Goal: Task Accomplishment & Management: Manage account settings

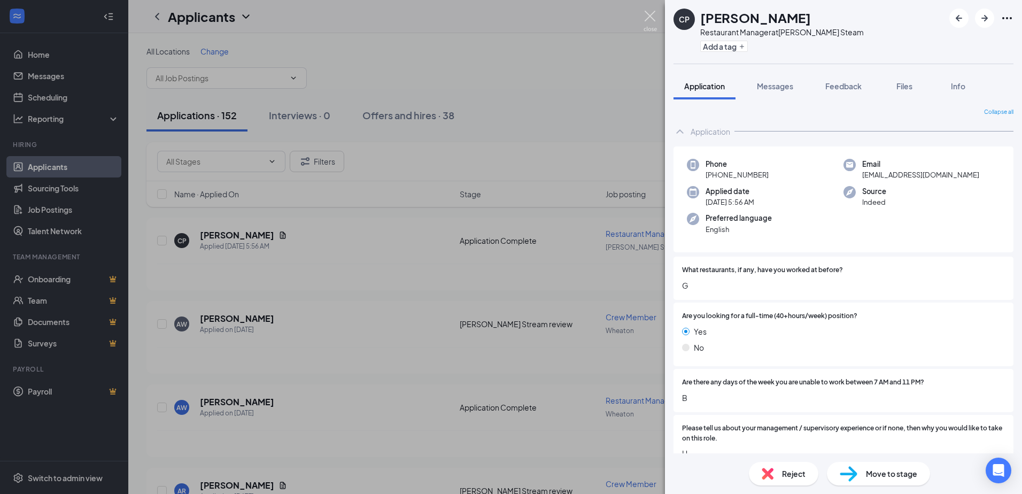
click at [649, 15] on img at bounding box center [649, 21] width 13 height 21
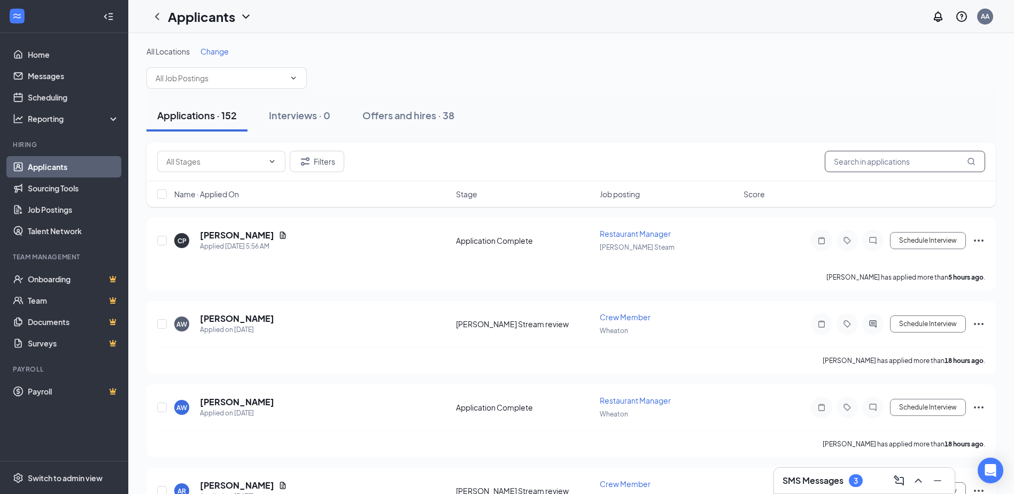
click at [865, 162] on input "text" at bounding box center [905, 161] width 160 height 21
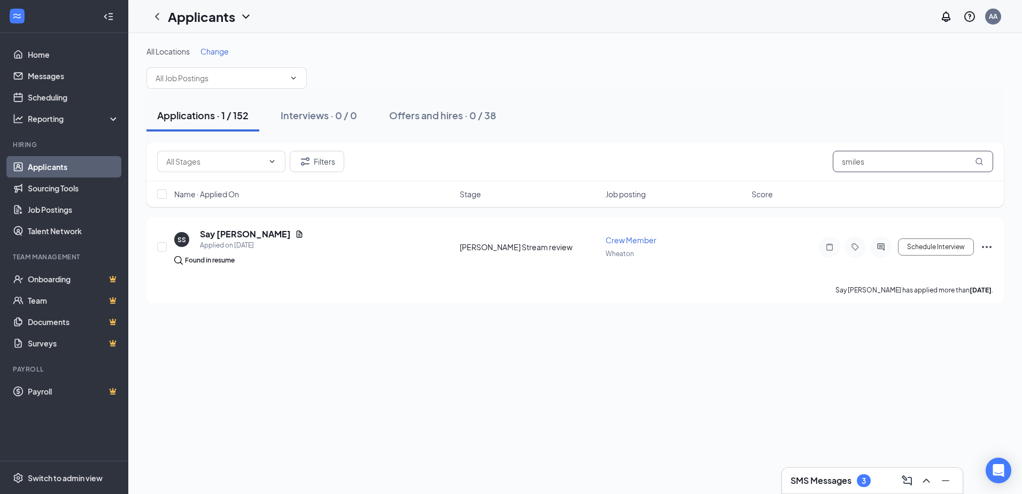
drag, startPoint x: 866, startPoint y: 161, endPoint x: 763, endPoint y: 176, distance: 104.1
click at [763, 176] on div "Filters smiles" at bounding box center [574, 161] width 857 height 39
type input "[PERSON_NAME]"
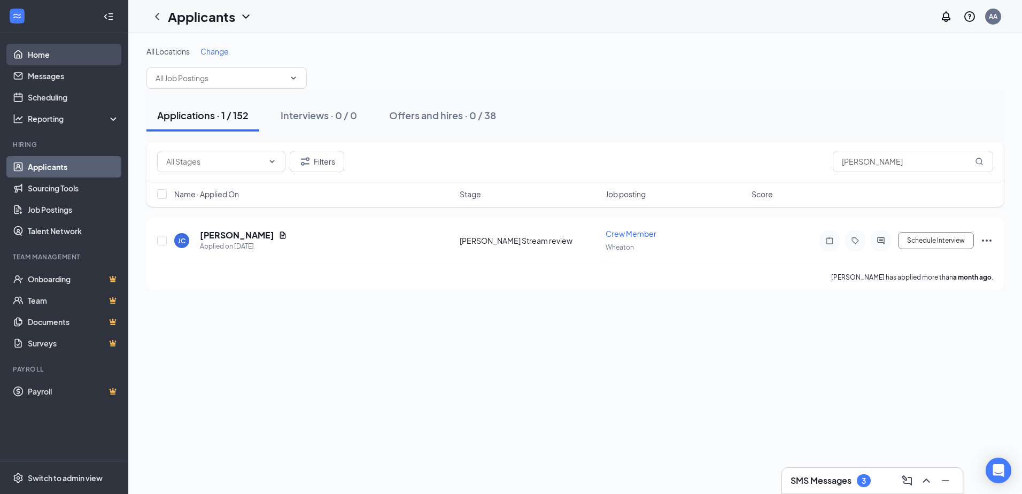
click at [43, 57] on link "Home" at bounding box center [73, 54] width 91 height 21
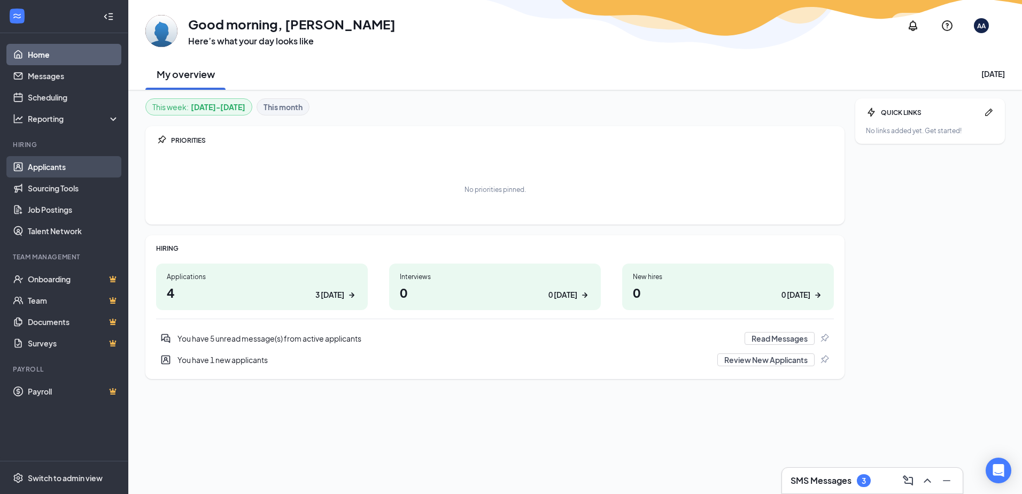
click at [59, 169] on link "Applicants" at bounding box center [73, 166] width 91 height 21
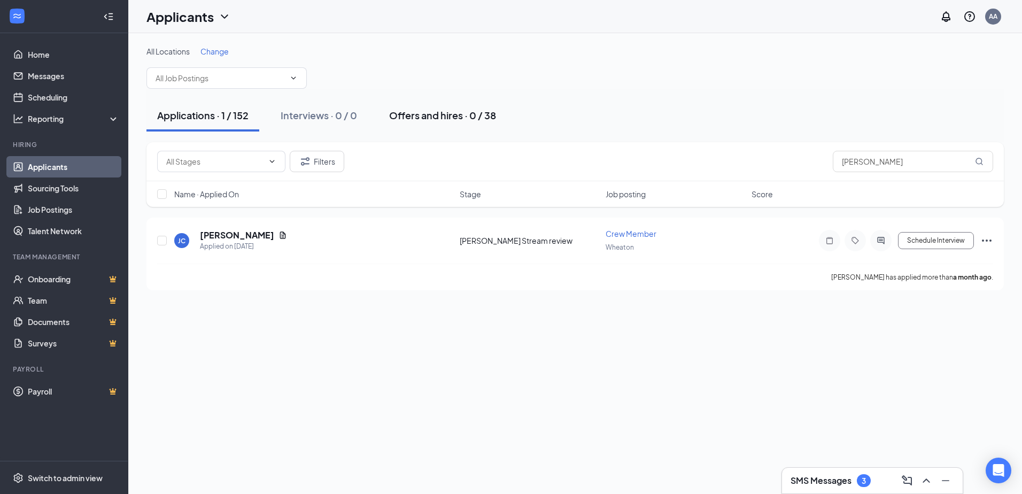
click at [472, 113] on div "Offers and hires · 0 / 38" at bounding box center [442, 114] width 107 height 13
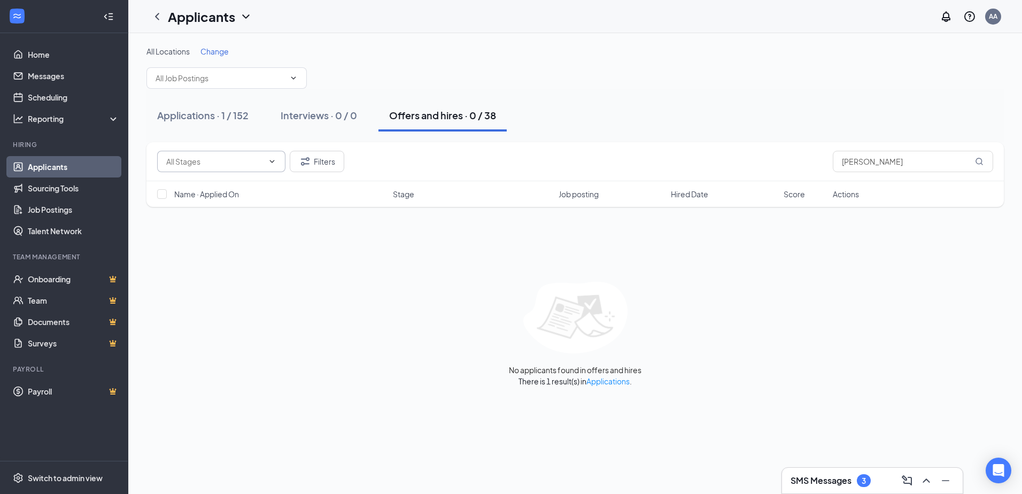
click at [264, 159] on span at bounding box center [221, 161] width 128 height 21
click at [269, 161] on icon "ChevronDown" at bounding box center [272, 161] width 9 height 9
click at [208, 157] on input "text" at bounding box center [214, 162] width 97 height 12
click at [277, 163] on span "Hiring Complete (38)" at bounding box center [221, 161] width 128 height 21
click at [278, 163] on span "Hiring Complete (38)" at bounding box center [221, 161] width 128 height 21
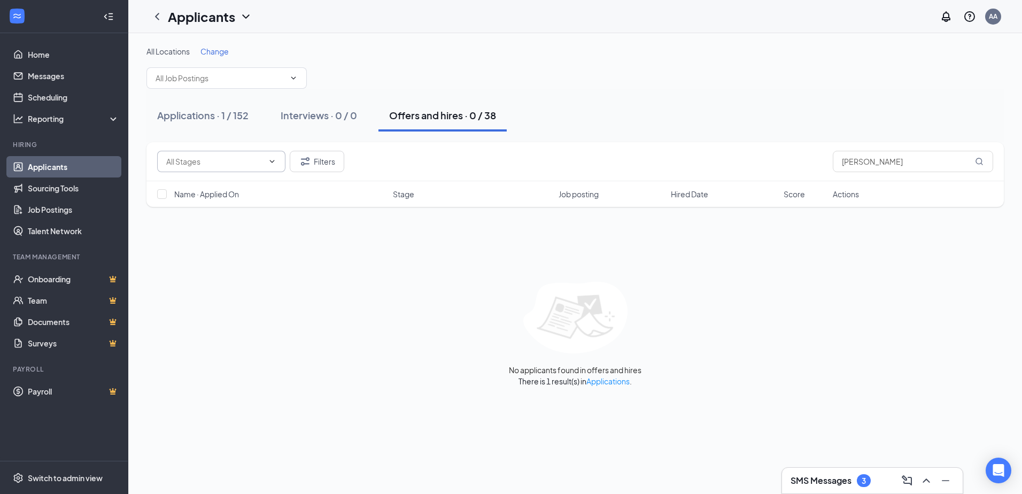
click at [267, 159] on span at bounding box center [271, 161] width 11 height 9
click at [303, 160] on icon "Filter" at bounding box center [305, 161] width 13 height 13
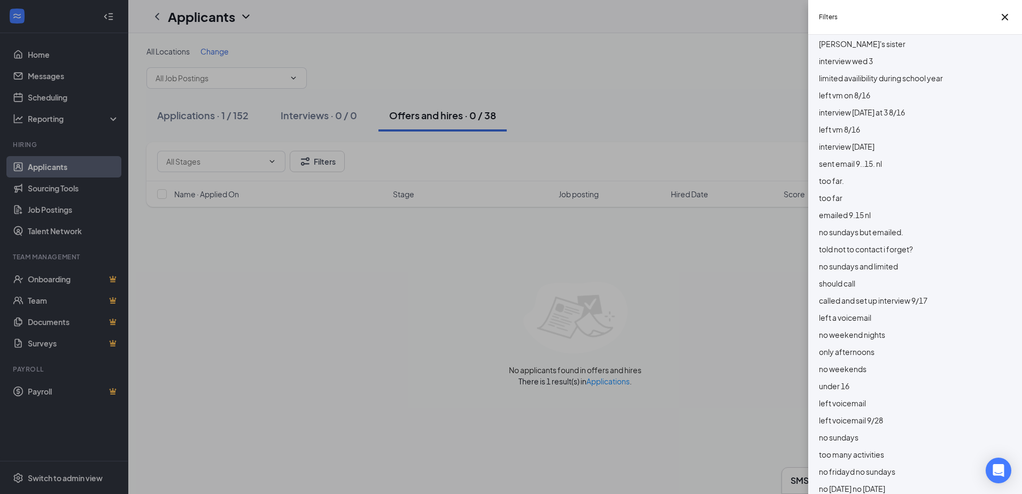
scroll to position [855, 0]
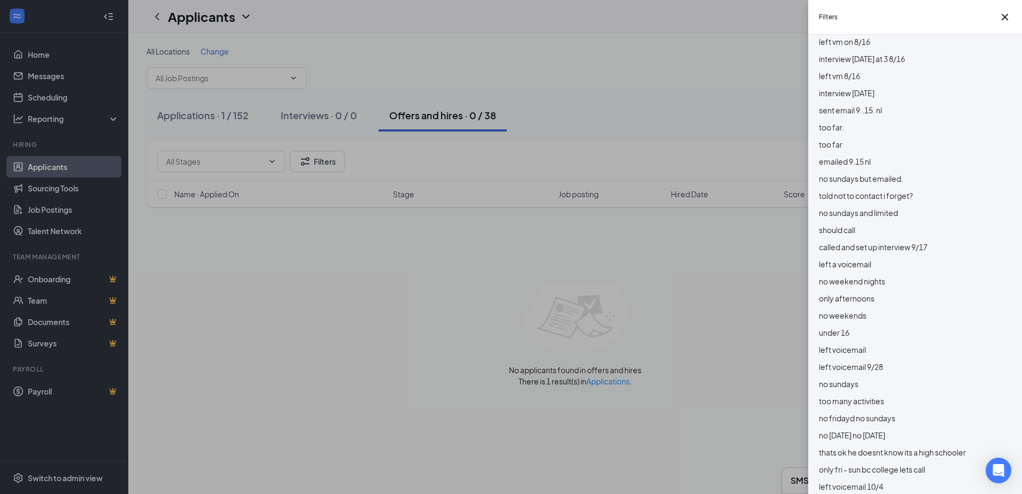
click at [158, 268] on div "Filters Applicant Status (0/6) Unread message Hasn't messaged back Stuck in sta…" at bounding box center [511, 247] width 1022 height 494
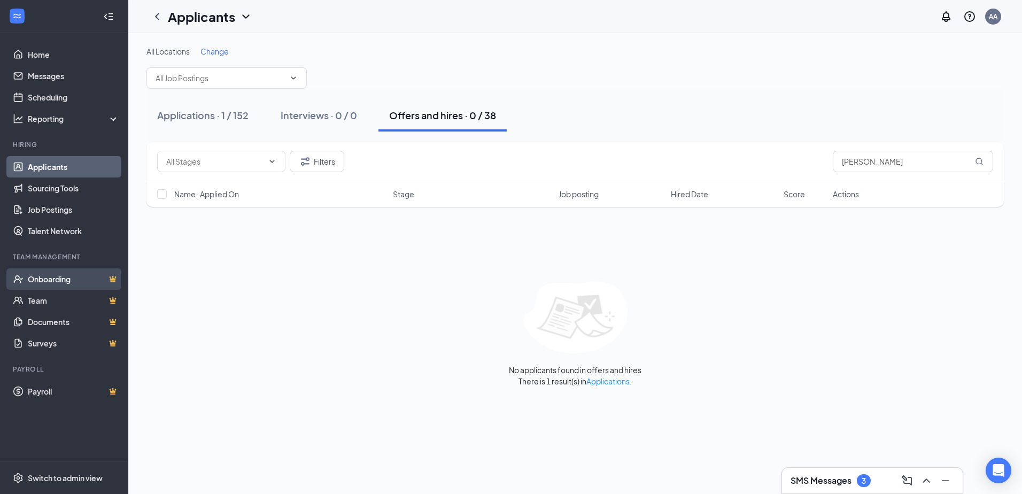
click at [69, 278] on link "Onboarding" at bounding box center [73, 278] width 91 height 21
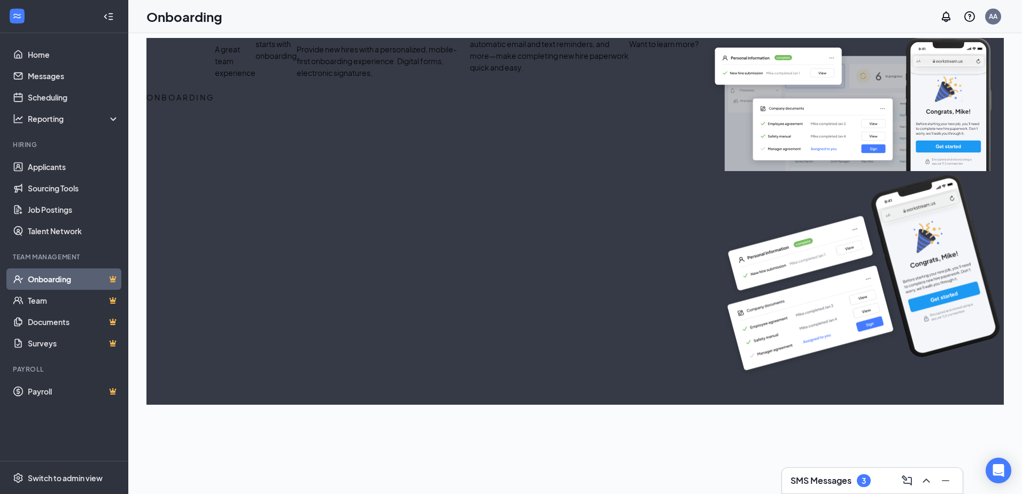
select select "US"
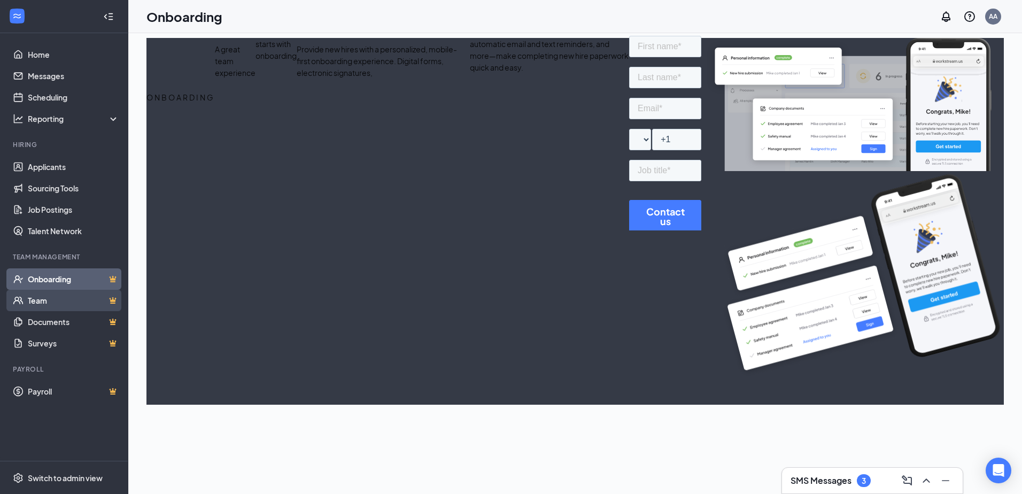
click at [49, 298] on link "Team" at bounding box center [73, 300] width 91 height 21
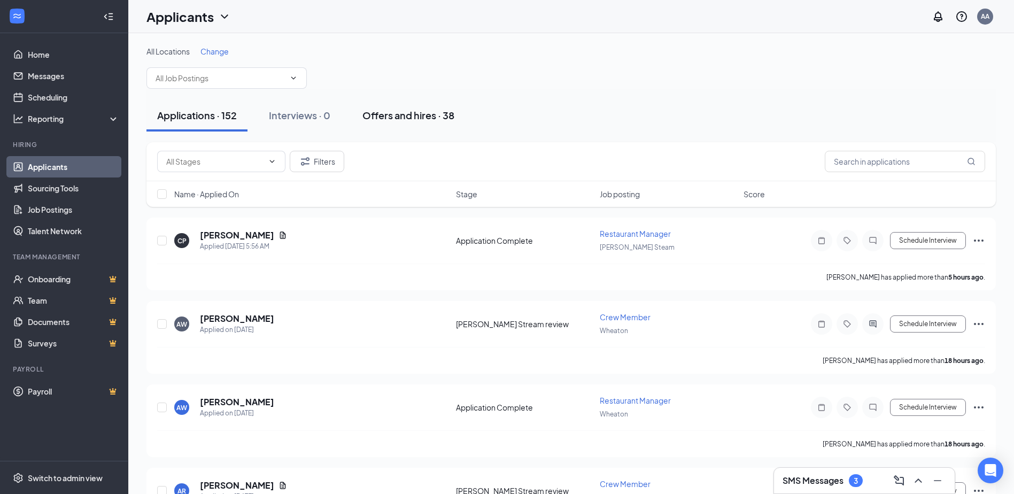
click at [420, 108] on div "Offers and hires · 38" at bounding box center [408, 114] width 92 height 13
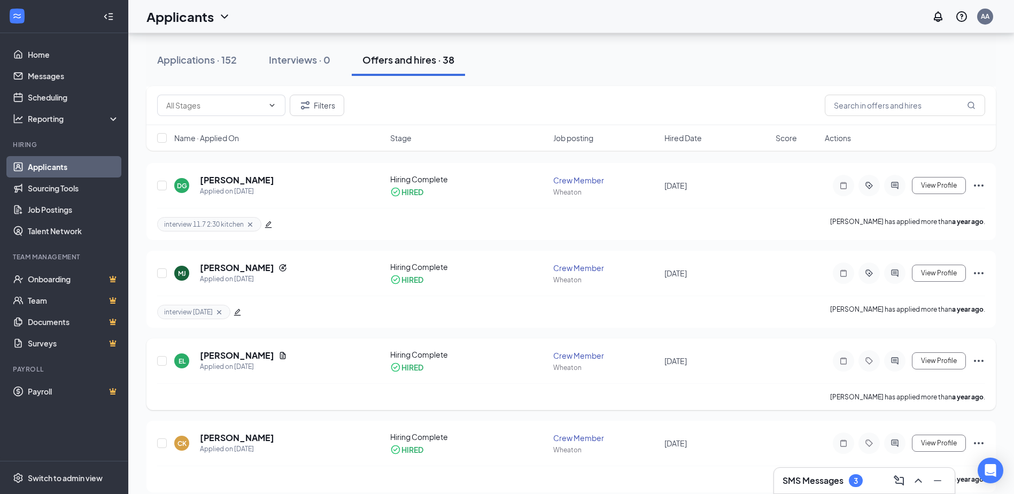
scroll to position [695, 0]
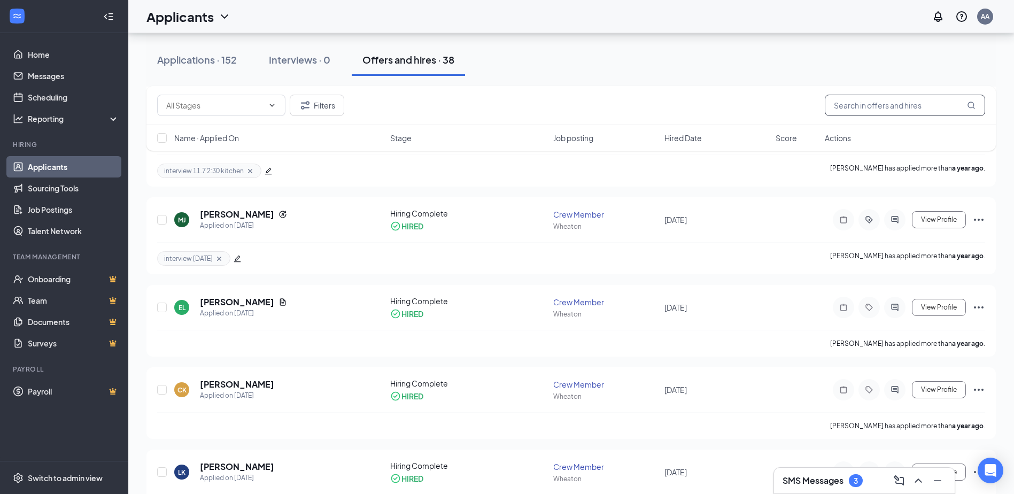
click at [885, 106] on input "text" at bounding box center [905, 105] width 160 height 21
type input "smiles"
